Goal: Task Accomplishment & Management: Complete application form

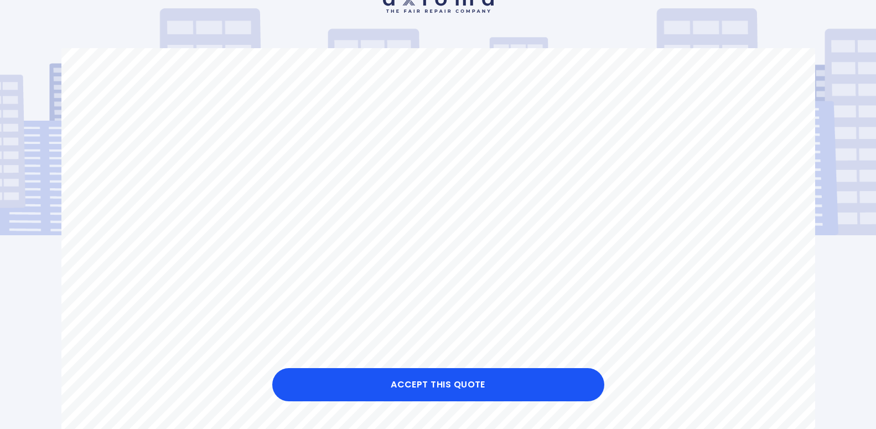
scroll to position [56, 0]
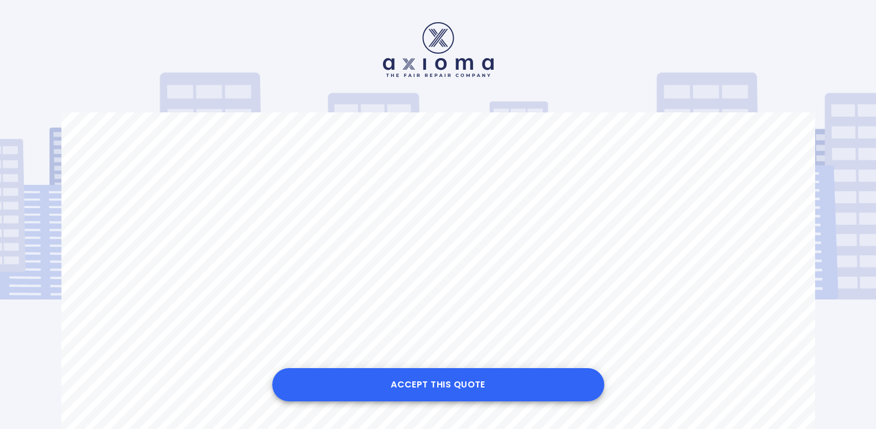
click at [407, 379] on button "Accept this Quote" at bounding box center [438, 384] width 332 height 33
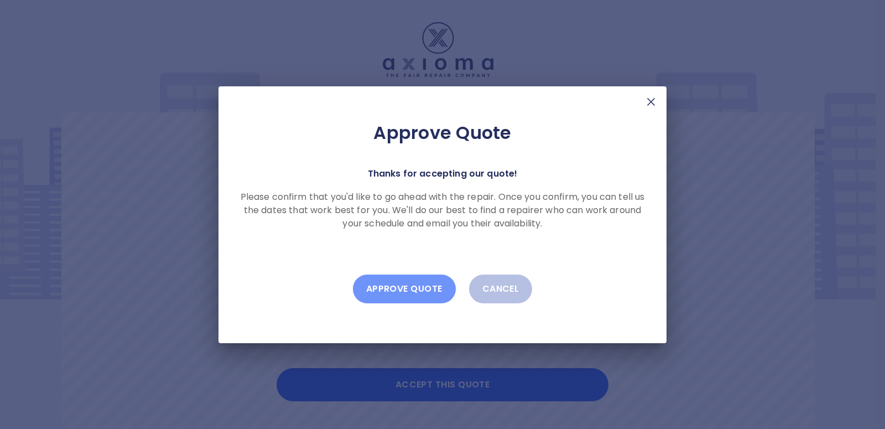
click at [419, 288] on button "Approve Quote" at bounding box center [404, 288] width 103 height 29
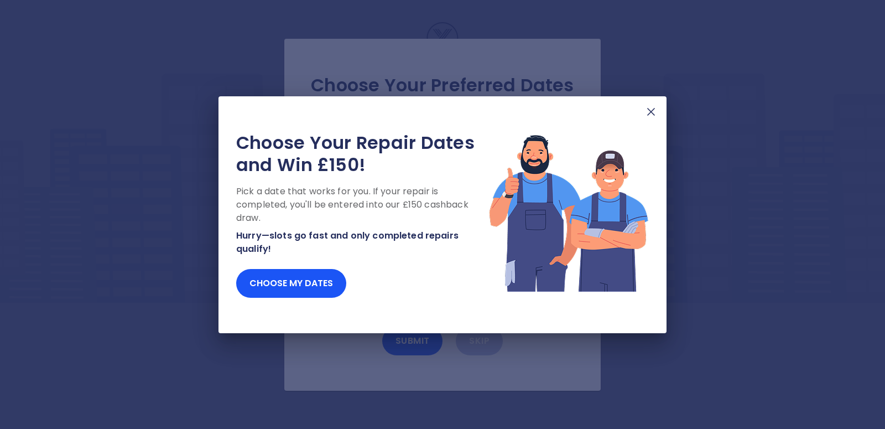
click at [650, 112] on img at bounding box center [650, 111] width 13 height 13
click at [649, 116] on img at bounding box center [650, 111] width 13 height 13
click at [654, 114] on img at bounding box center [650, 111] width 13 height 13
click at [652, 117] on img at bounding box center [650, 111] width 13 height 13
click at [648, 110] on img at bounding box center [650, 111] width 13 height 13
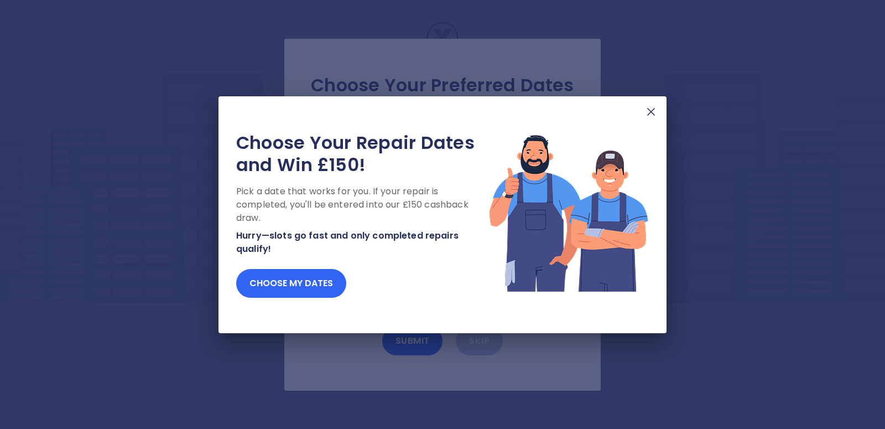
click at [314, 284] on button "Choose my dates" at bounding box center [291, 283] width 110 height 29
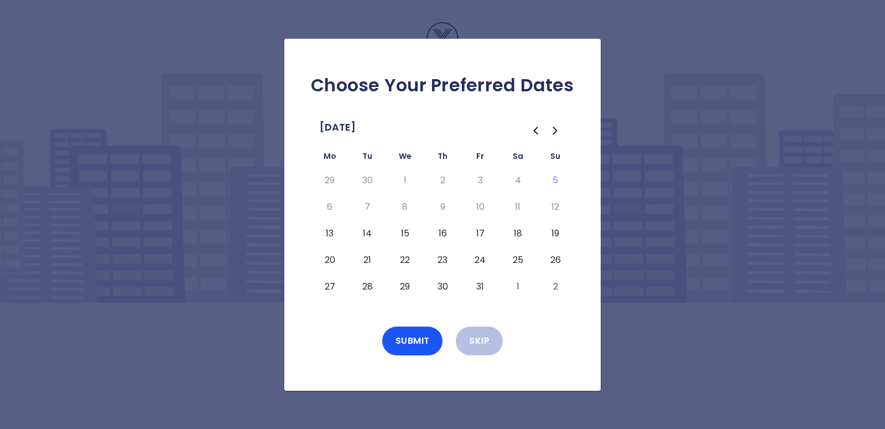
click at [331, 232] on button "13" at bounding box center [330, 234] width 20 height 18
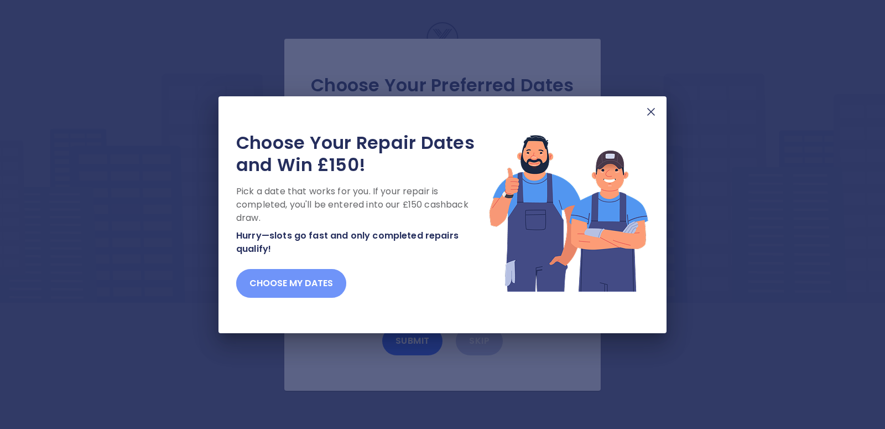
click at [309, 279] on button "Choose my dates" at bounding box center [291, 283] width 110 height 29
click at [305, 281] on button "Choose my dates" at bounding box center [291, 283] width 110 height 29
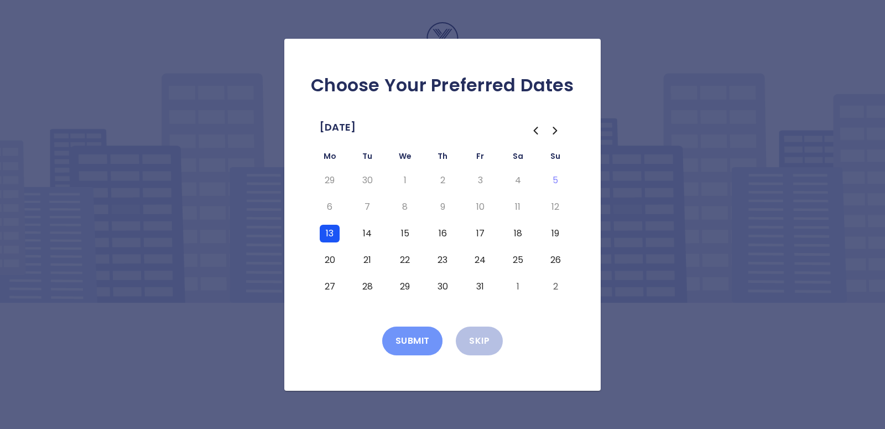
click at [412, 345] on button "Submit" at bounding box center [412, 340] width 61 height 29
